Goal: Communication & Community: Answer question/provide support

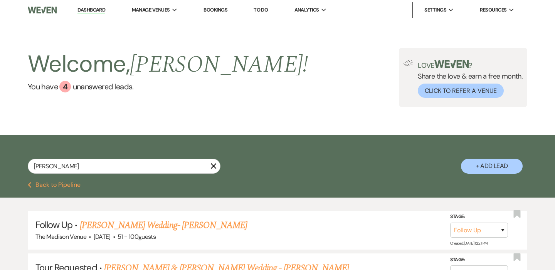
select select "9"
select select "2"
select select "9"
select select "4"
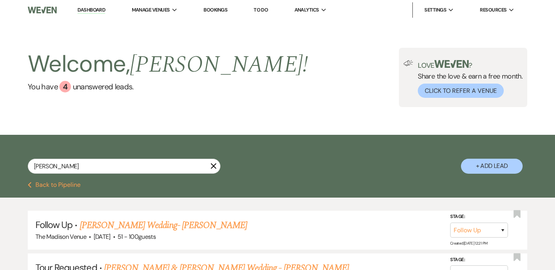
select select "8"
select select "7"
select select "8"
select select "1"
select select "8"
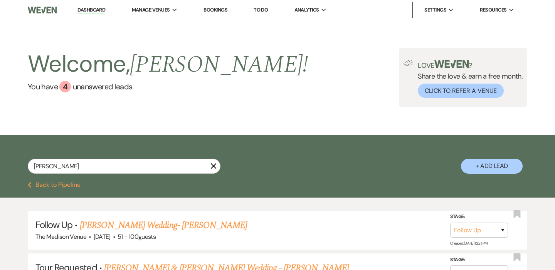
select select "4"
select select "8"
select select "5"
select select "8"
select select "6"
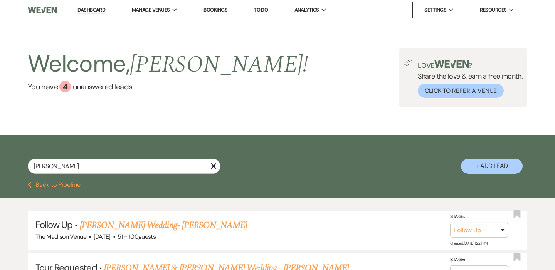
select select "8"
select select "5"
select select "8"
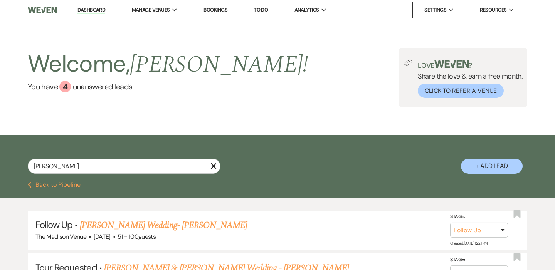
select select "5"
select select "8"
select select "5"
select select "8"
select select "6"
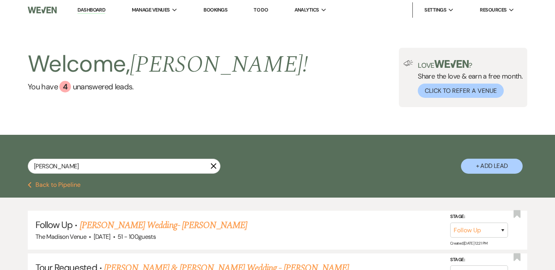
select select "8"
select select "10"
select select "8"
select select "10"
select select "8"
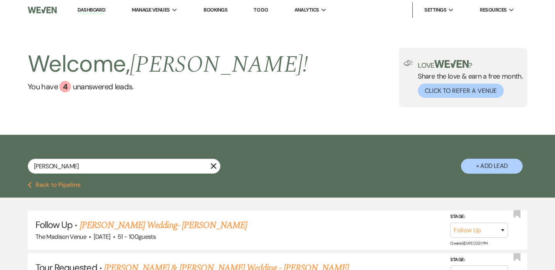
select select "2"
select select "8"
select select "10"
select select "8"
select select "1"
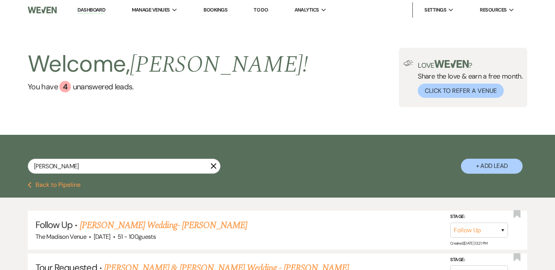
select select "6"
select select "8"
select select "5"
select select "8"
select select "5"
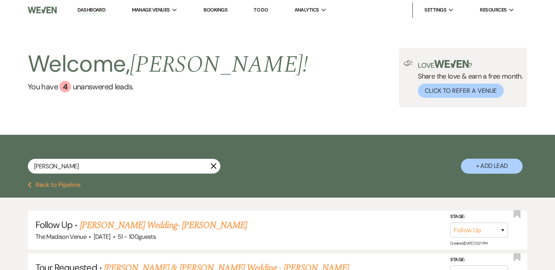
select select "8"
select select "5"
select select "8"
select select "5"
select select "8"
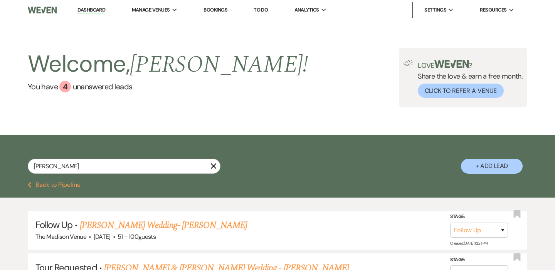
select select "1"
select select "8"
select select "5"
select select "8"
select select "5"
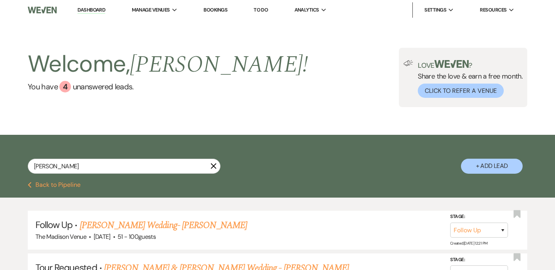
click at [212, 168] on use "button" at bounding box center [214, 167] width 6 height 6
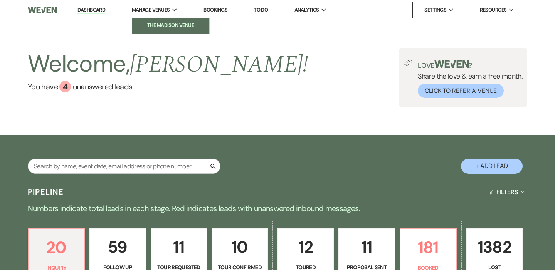
click at [154, 27] on li "The Madison Venue" at bounding box center [170, 26] width 69 height 8
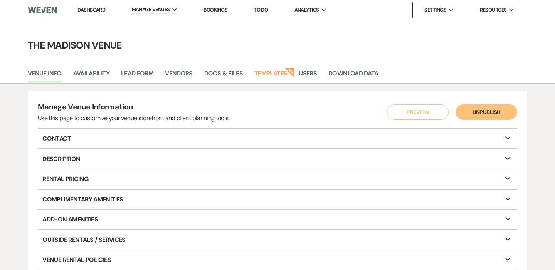
click at [97, 8] on link "Dashboard" at bounding box center [92, 10] width 28 height 7
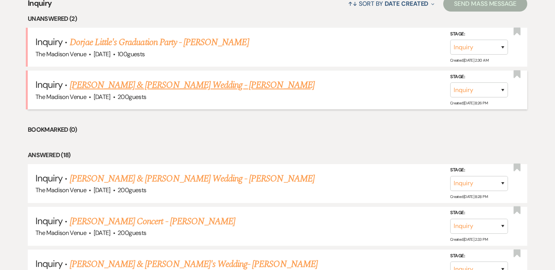
scroll to position [315, 0]
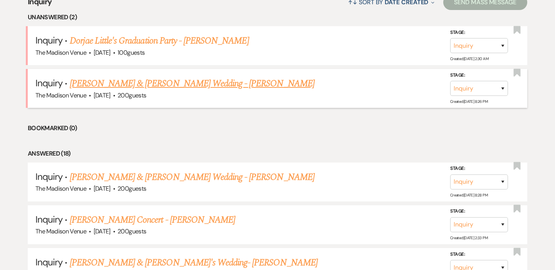
click at [199, 85] on link "[PERSON_NAME] & [PERSON_NAME] Wedding - [PERSON_NAME]" at bounding box center [192, 84] width 245 height 14
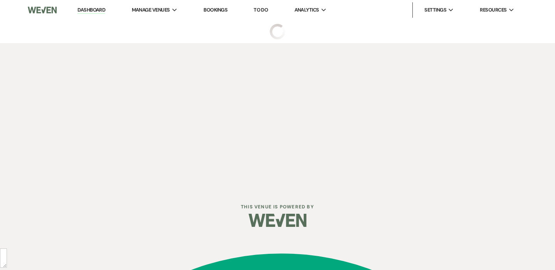
select select "5"
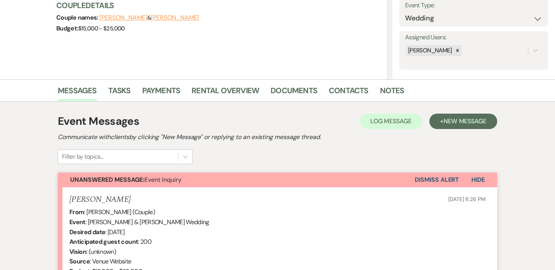
scroll to position [111, 0]
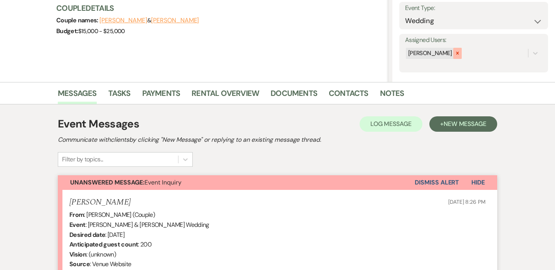
click at [455, 56] on div at bounding box center [458, 53] width 8 height 11
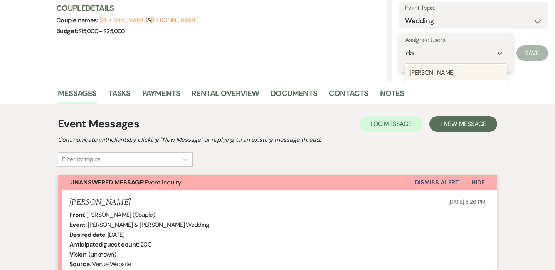
type input "dar"
click at [428, 70] on div "[PERSON_NAME]" at bounding box center [456, 72] width 102 height 15
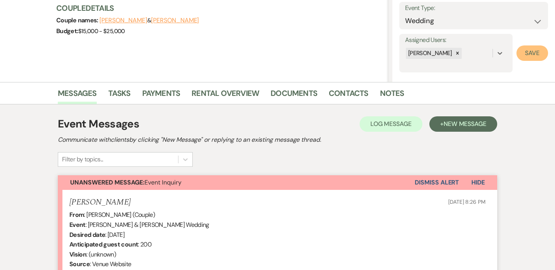
click at [520, 59] on button "Save" at bounding box center [533, 53] width 32 height 15
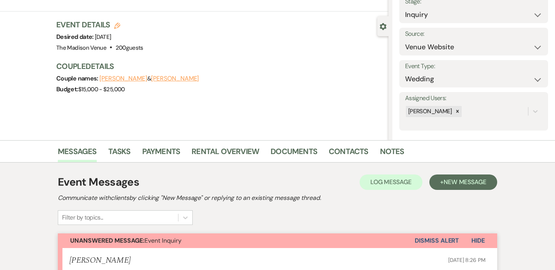
scroll to position [0, 0]
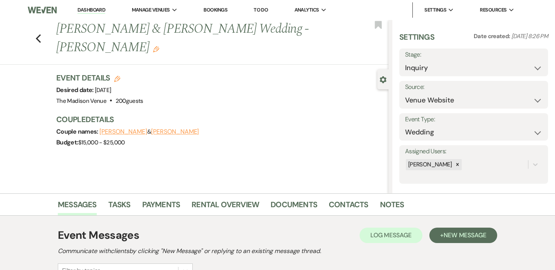
click at [290, 35] on h1 "[PERSON_NAME] & [PERSON_NAME] Wedding - [PERSON_NAME] Edit" at bounding box center [187, 38] width 263 height 37
click at [159, 46] on use "button" at bounding box center [156, 49] width 6 height 6
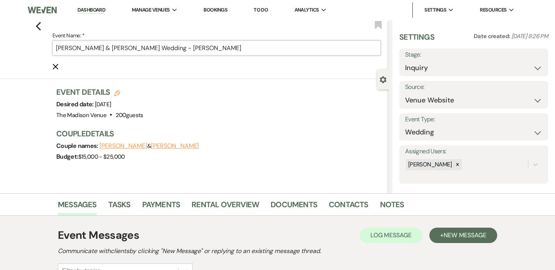
click at [262, 53] on input "[PERSON_NAME] & [PERSON_NAME] Wedding - [PERSON_NAME]" at bounding box center [216, 47] width 329 height 15
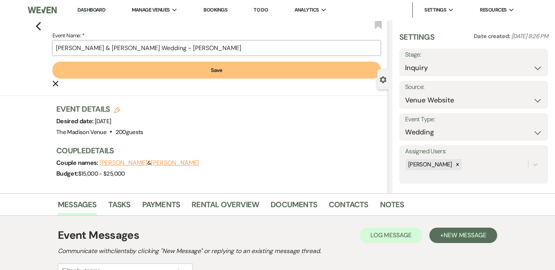
type input "[PERSON_NAME] & [PERSON_NAME] Wedding - [PERSON_NAME]"
click at [258, 71] on button "Save" at bounding box center [216, 70] width 329 height 17
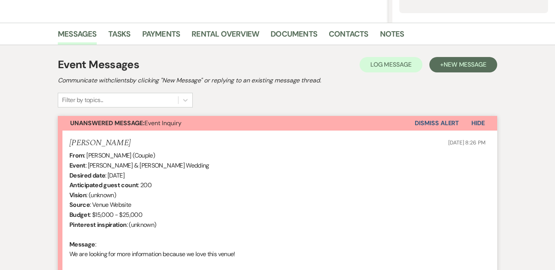
scroll to position [261, 0]
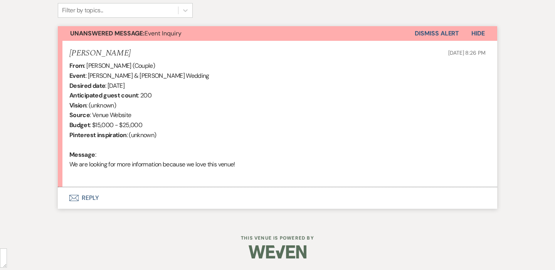
click at [151, 197] on button "Envelope Reply" at bounding box center [278, 198] width 440 height 22
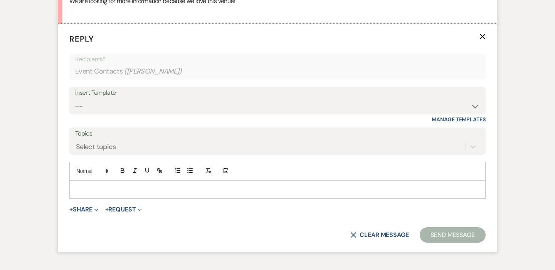
scroll to position [427, 0]
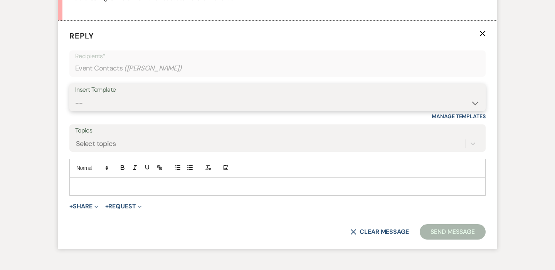
click at [132, 105] on select "-- Weven Planning Portal Introduction (Booked Events) Corporate Lead Follow Up …" at bounding box center [277, 103] width 405 height 15
select select "4626"
click at [75, 96] on select "-- Weven Planning Portal Introduction (Booked Events) Corporate Lead Follow Up …" at bounding box center [277, 103] width 405 height 15
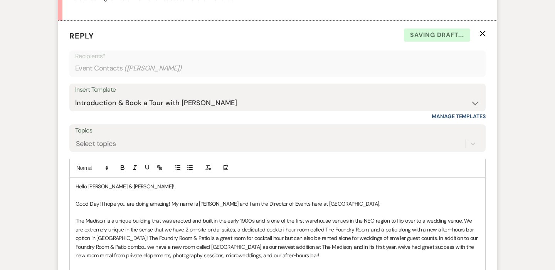
click at [366, 200] on p "Good Day! I hope you are doing amazing! My name is [PERSON_NAME] and I am the D…" at bounding box center [278, 204] width 404 height 8
click at [364, 204] on p "Good Day! I hope you are doing amazing! My name is [PERSON_NAME] and I am the D…" at bounding box center [278, 204] width 404 height 8
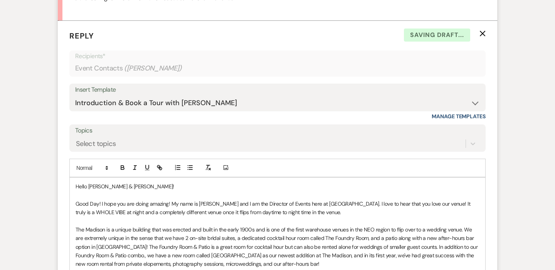
click at [257, 216] on p "Good Day! I hope you are doing amazing! My name is [PERSON_NAME] and I am the D…" at bounding box center [278, 208] width 404 height 17
click at [250, 212] on p "Good Day! I hope you are doing amazing! My name is [PERSON_NAME] and I am the D…" at bounding box center [278, 208] width 404 height 17
click at [331, 212] on p "Good Day! I hope you are doing amazing! My name is [PERSON_NAME] and I am the D…" at bounding box center [278, 208] width 404 height 17
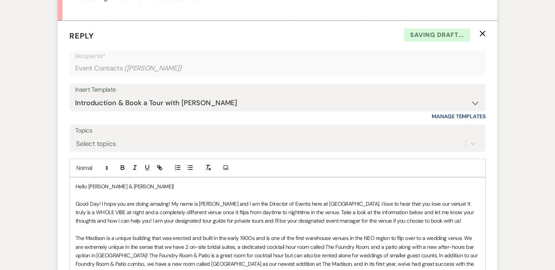
click at [234, 205] on p "Good Day! I hope you are doing amazing! My name is [PERSON_NAME] and I am the D…" at bounding box center [278, 213] width 404 height 26
click at [246, 223] on p "Good Day! I hope you are doing amazing! My name is [PERSON_NAME], and I am the …" at bounding box center [278, 213] width 404 height 26
click at [205, 199] on p at bounding box center [278, 195] width 404 height 8
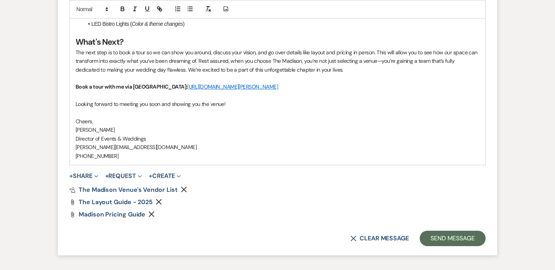
scroll to position [1020, 0]
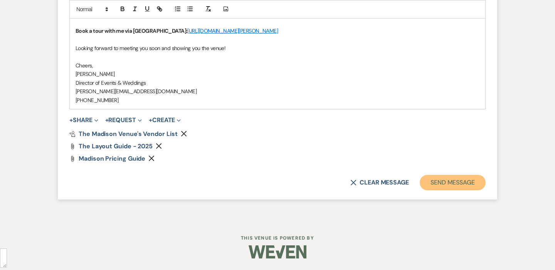
click at [459, 187] on button "Send Message" at bounding box center [453, 182] width 66 height 15
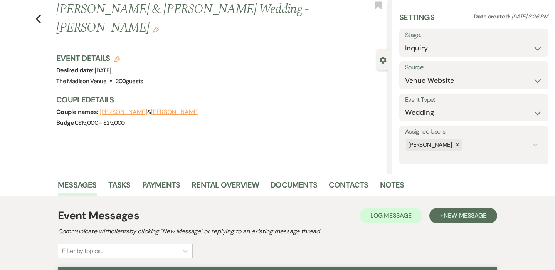
scroll to position [0, 0]
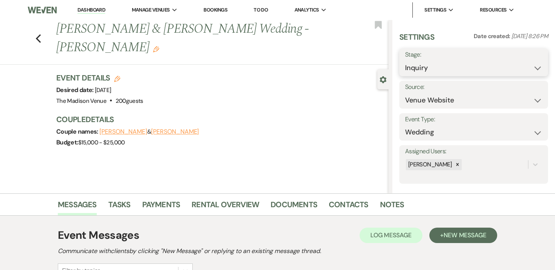
click at [428, 66] on select "Inquiry Follow Up Tour Requested Tour Confirmed Toured Proposal Sent Booked Lost" at bounding box center [473, 68] width 137 height 15
select select "9"
click at [405, 61] on select "Inquiry Follow Up Tour Requested Tour Confirmed Toured Proposal Sent Booked Lost" at bounding box center [473, 68] width 137 height 15
click at [525, 71] on div "Save" at bounding box center [531, 63] width 34 height 28
click at [526, 66] on button "Save" at bounding box center [533, 62] width 30 height 15
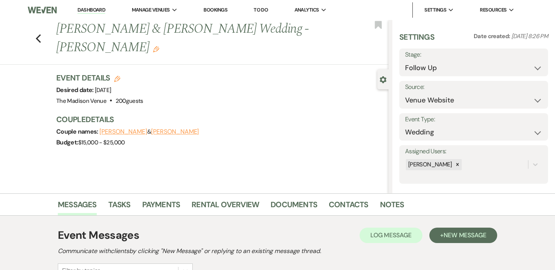
click at [98, 10] on link "Dashboard" at bounding box center [92, 10] width 28 height 7
select select "9"
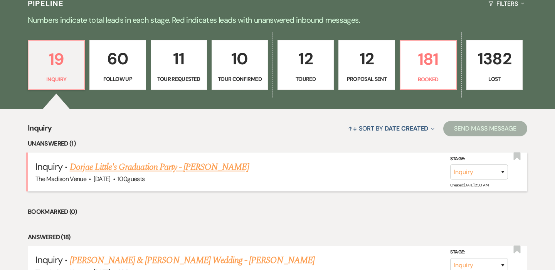
scroll to position [172, 0]
